Goal: Transaction & Acquisition: Subscribe to service/newsletter

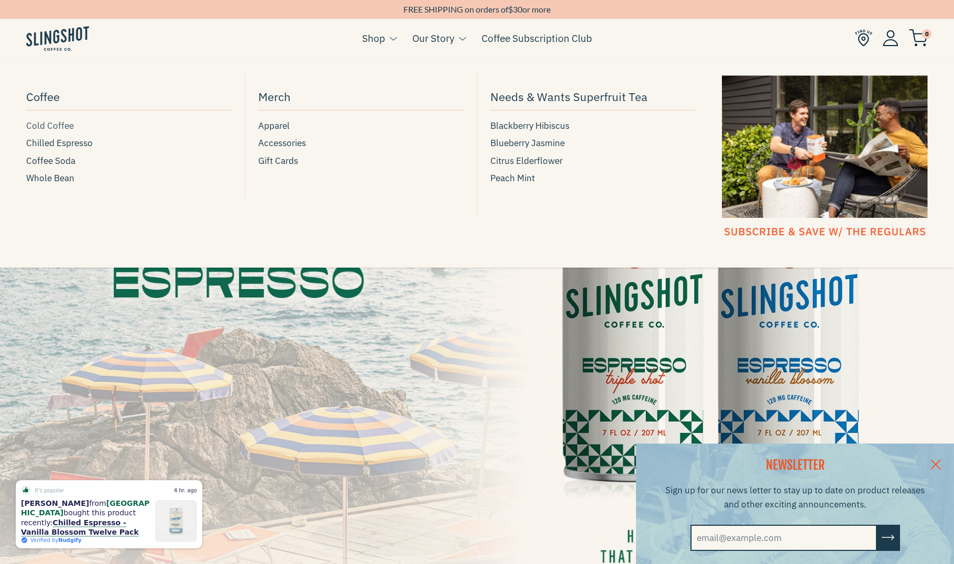
click at [59, 128] on span "Cold Coffee" at bounding box center [50, 126] width 48 height 14
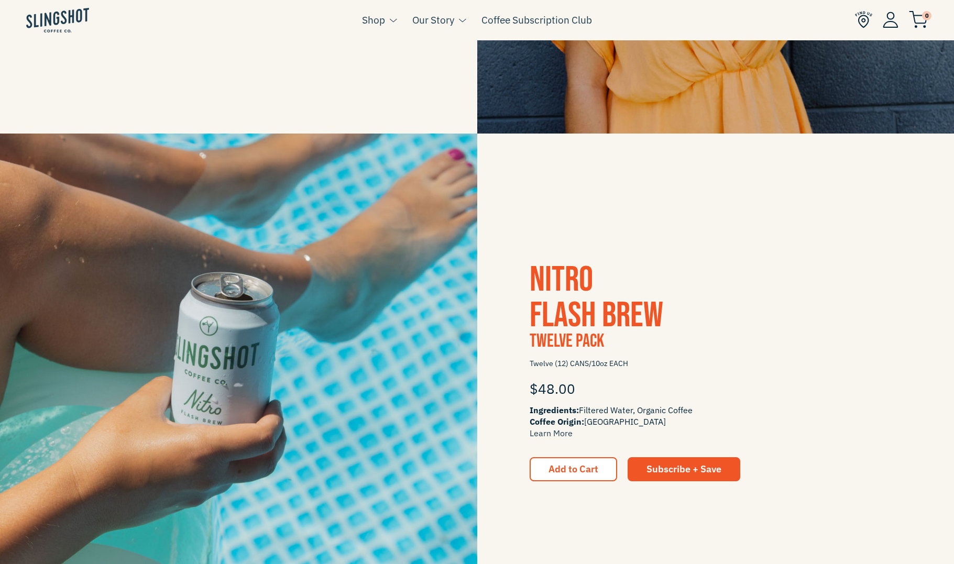
scroll to position [208, 0]
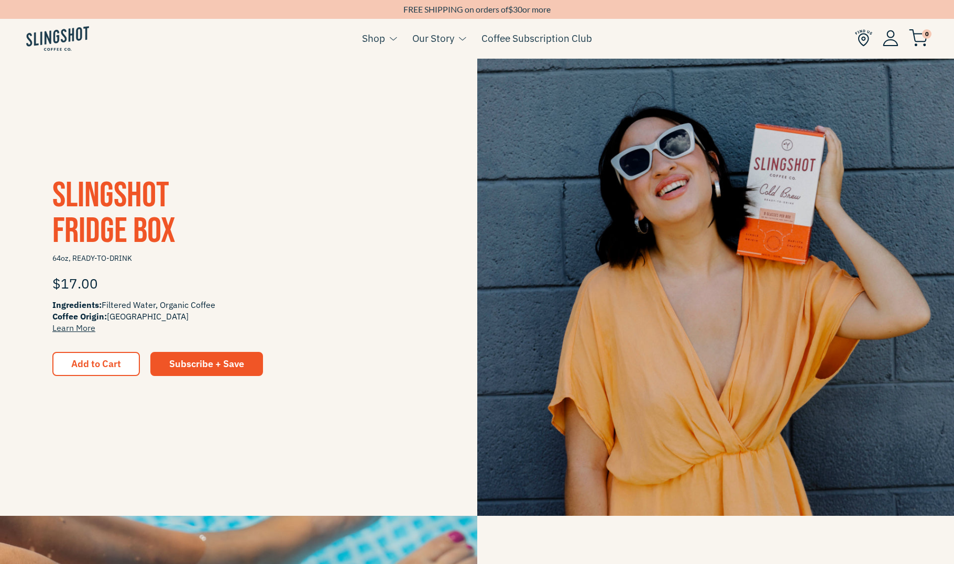
click at [149, 190] on span "Slingshot Fridge Box" at bounding box center [113, 213] width 123 height 78
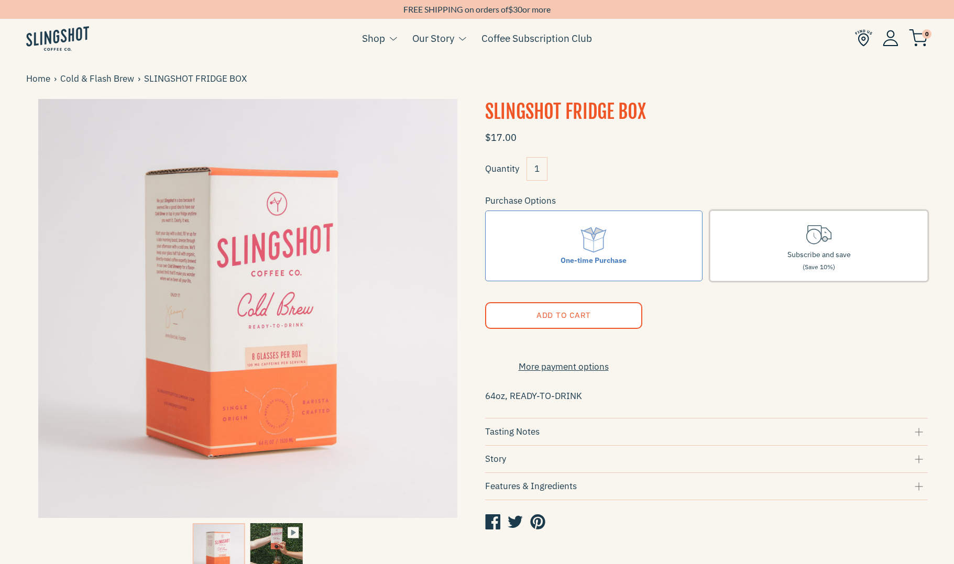
click at [765, 241] on label "Subscribe and save (Save 10%)" at bounding box center [819, 246] width 218 height 71
click at [0, 0] on input "Subscribe and save (Save 10%)" at bounding box center [0, 0] width 0 height 0
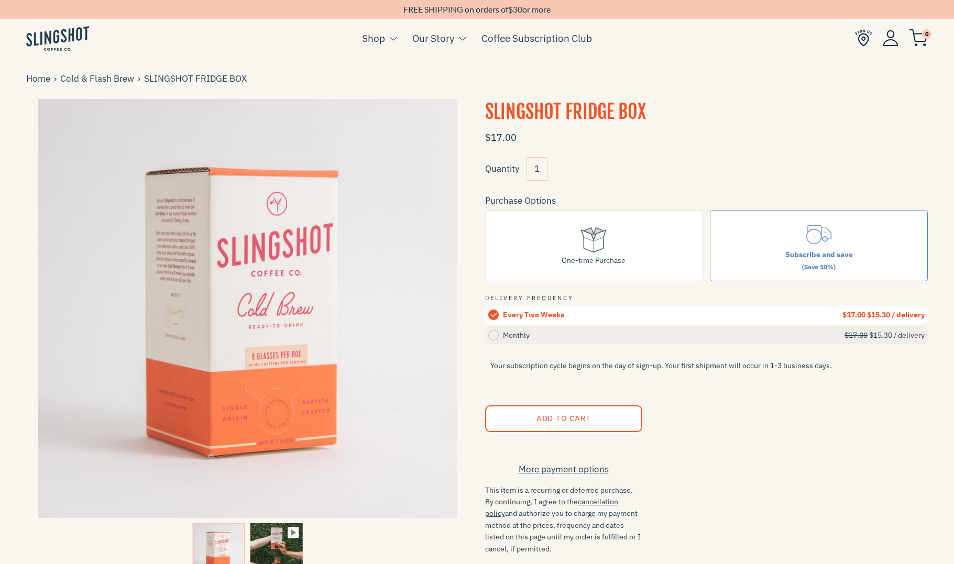
click at [495, 332] on circle at bounding box center [493, 335] width 10 height 10
click at [0, 0] on input "Monthly $17.00 $15.30 / delivery" at bounding box center [0, 0] width 0 height 0
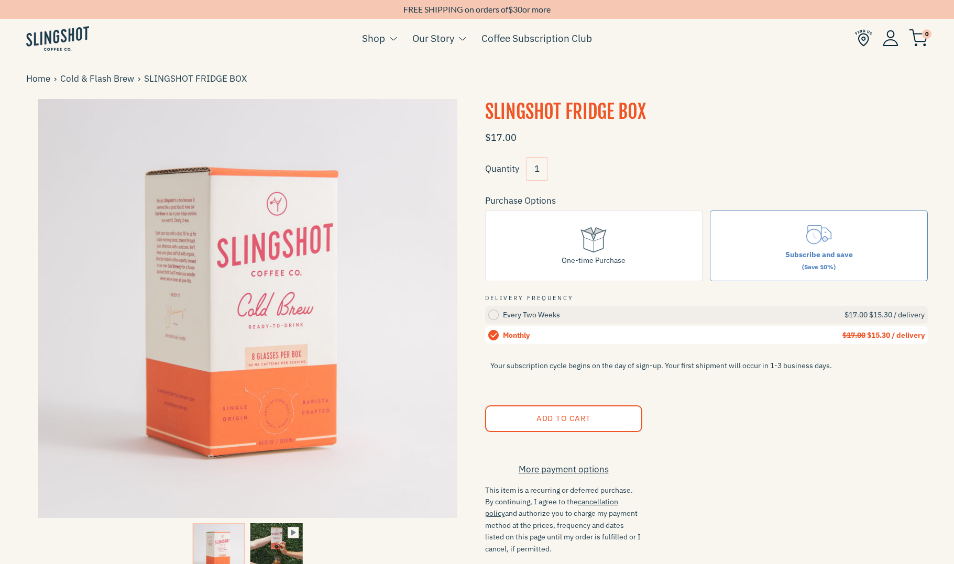
click at [486, 315] on label "Every Two Weeks $17.00 $15.30 / delivery" at bounding box center [706, 315] width 443 height 18
click at [0, 0] on input "Every Two Weeks $17.00 $15.30 / delivery" at bounding box center [0, 0] width 0 height 0
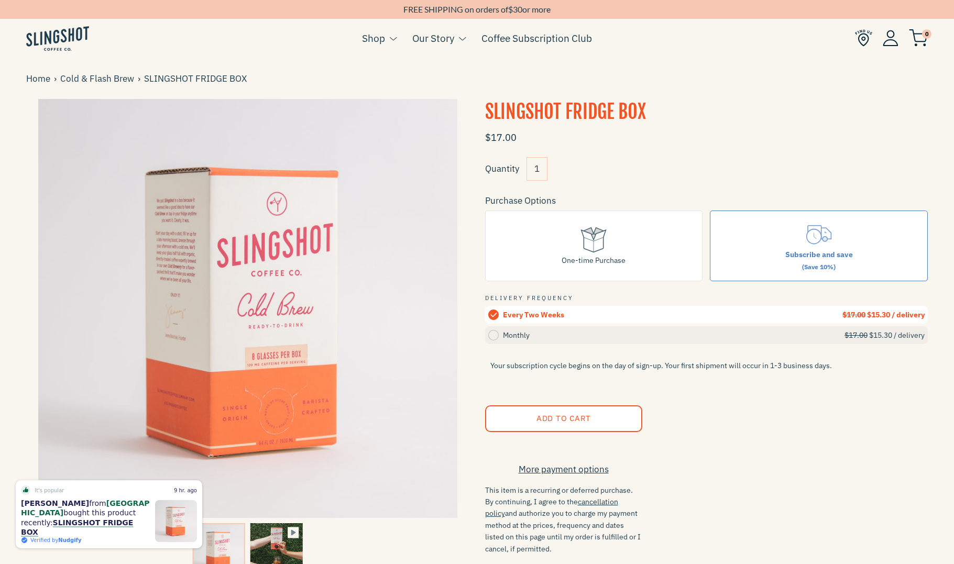
scroll to position [2, 0]
